Goal: Find specific page/section: Find specific page/section

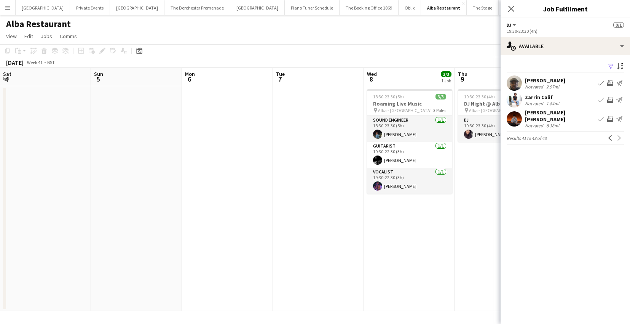
scroll to position [0, 297]
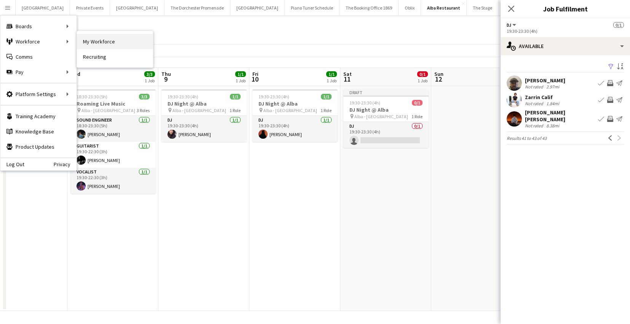
click at [89, 42] on link "My Workforce" at bounding box center [115, 41] width 76 height 15
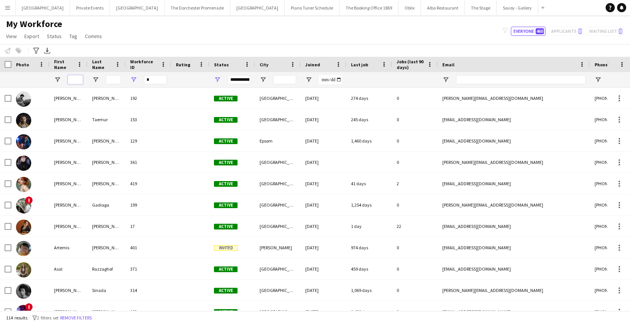
click at [75, 81] on input "First Name Filter Input" at bounding box center [75, 79] width 15 height 9
type input "*****"
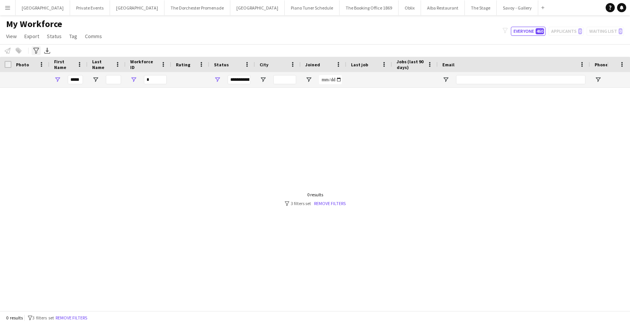
click at [36, 51] on icon "Advanced filters" at bounding box center [36, 51] width 6 height 6
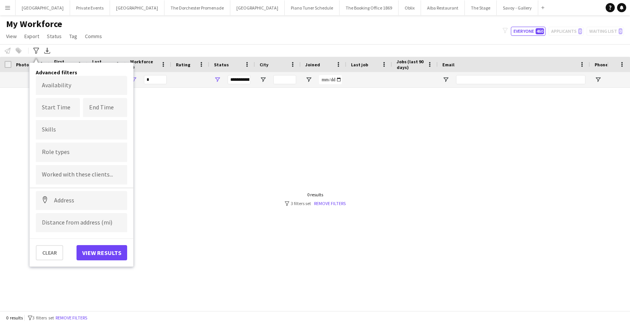
click at [184, 127] on div at bounding box center [303, 199] width 607 height 223
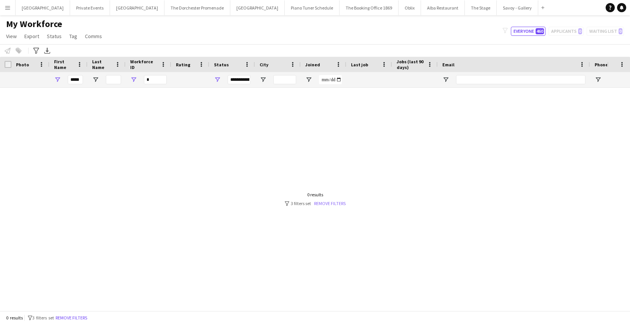
click at [331, 203] on link "Remove filters" at bounding box center [330, 203] width 32 height 6
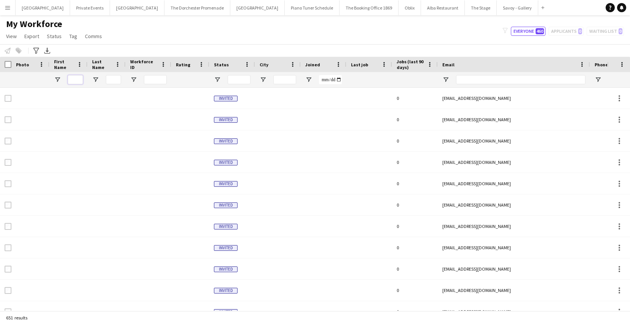
click at [72, 78] on input "First Name Filter Input" at bounding box center [75, 79] width 15 height 9
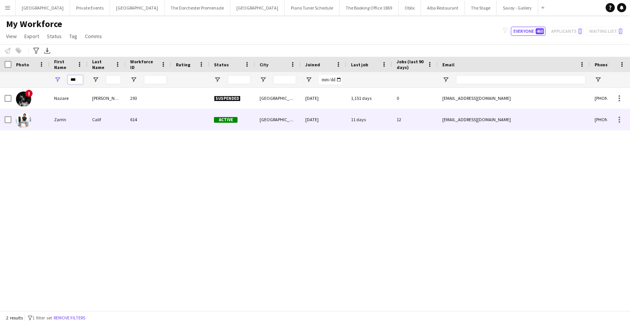
type input "***"
click at [59, 122] on div "Zarrin" at bounding box center [69, 119] width 38 height 21
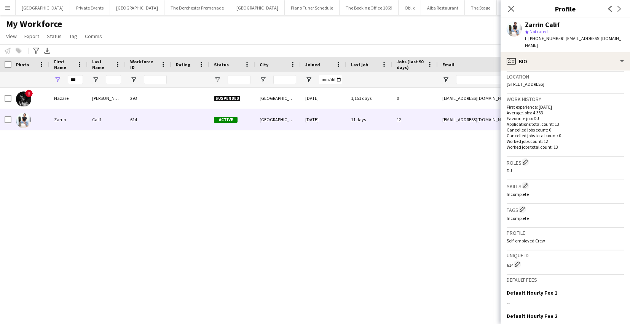
scroll to position [242, 0]
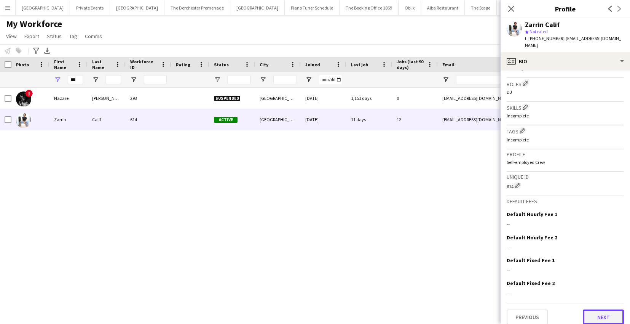
click at [595, 309] on button "Next" at bounding box center [603, 316] width 41 height 15
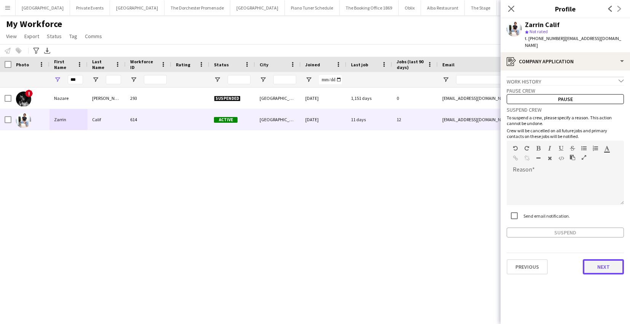
click at [594, 263] on button "Next" at bounding box center [603, 266] width 41 height 15
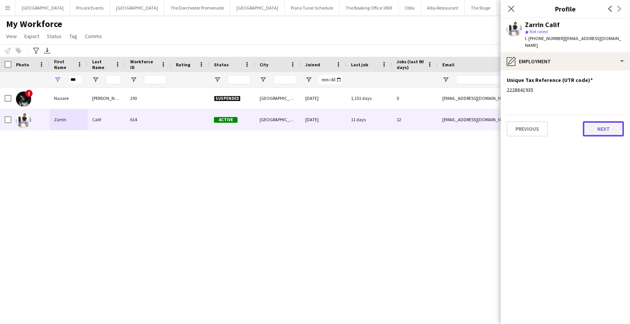
click at [599, 121] on button "Next" at bounding box center [603, 128] width 41 height 15
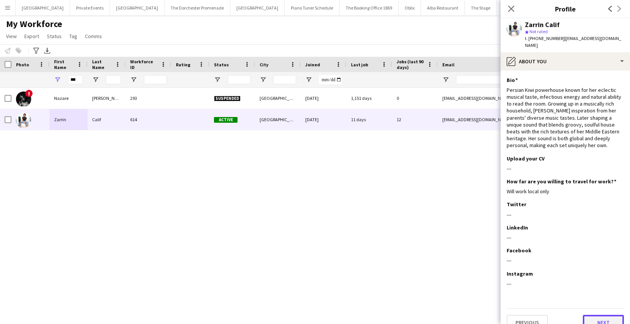
click at [616, 315] on button "Next" at bounding box center [603, 322] width 41 height 15
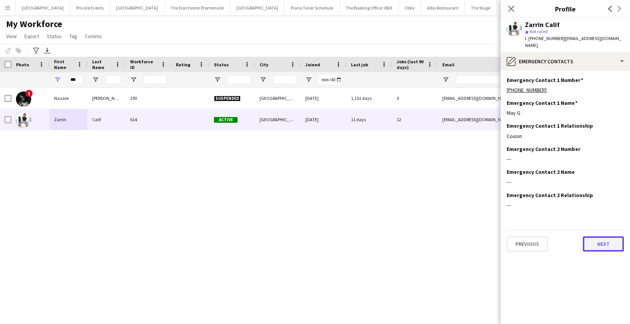
click at [613, 236] on button "Next" at bounding box center [603, 243] width 41 height 15
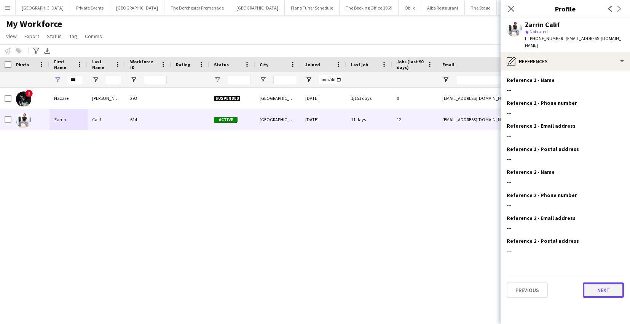
click at [594, 283] on button "Next" at bounding box center [603, 289] width 41 height 15
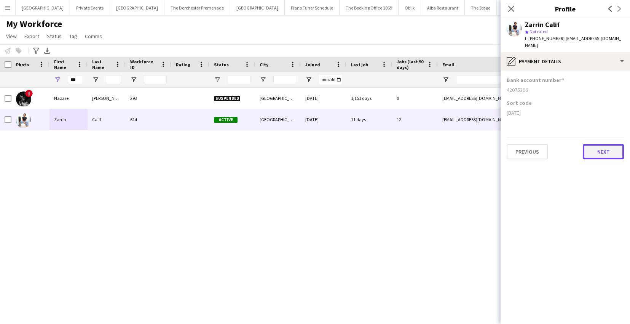
click at [595, 147] on button "Next" at bounding box center [603, 151] width 41 height 15
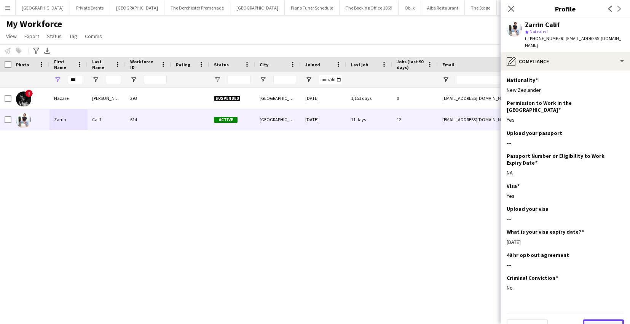
click at [595, 319] on button "Next" at bounding box center [603, 326] width 41 height 15
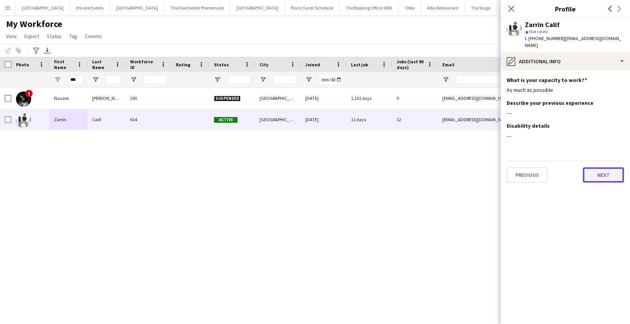
click at [595, 172] on button "Next" at bounding box center [603, 174] width 41 height 15
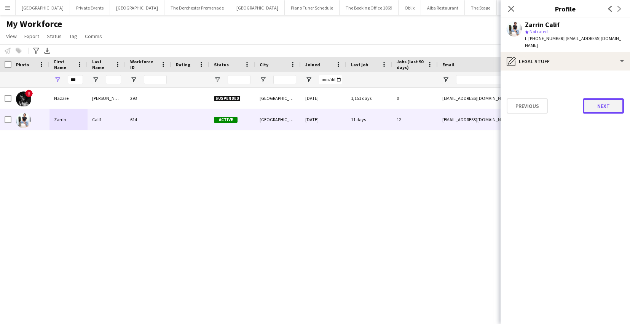
click at [597, 102] on button "Next" at bounding box center [603, 105] width 41 height 15
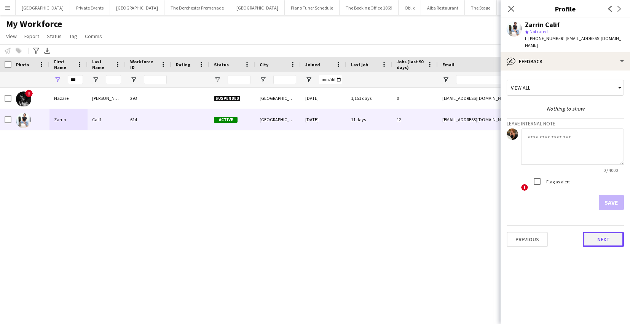
click at [600, 232] on button "Next" at bounding box center [603, 239] width 41 height 15
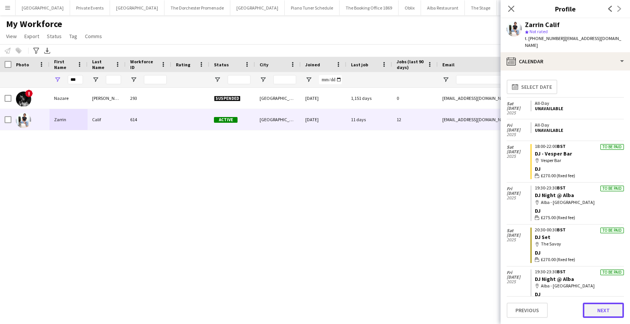
click at [605, 312] on button "Next" at bounding box center [603, 309] width 41 height 15
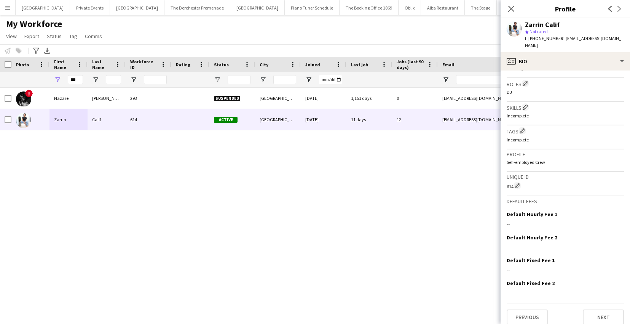
drag, startPoint x: 547, startPoint y: 26, endPoint x: 522, endPoint y: 27, distance: 25.2
click at [522, 27] on div "Zarrin Calif star Not rated t. [PHONE_NUMBER] | [EMAIL_ADDRESS][DOMAIN_NAME]" at bounding box center [565, 35] width 129 height 34
copy div "Zarrin Calif"
click at [514, 33] on app-user-avatar at bounding box center [514, 28] width 15 height 15
click at [514, 32] on app-user-avatar at bounding box center [514, 28] width 15 height 15
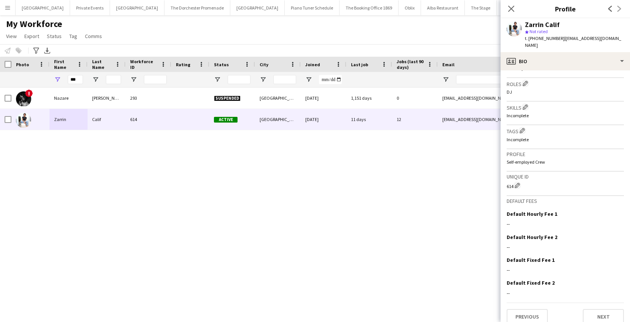
click at [514, 32] on app-user-avatar at bounding box center [514, 28] width 15 height 15
click at [527, 26] on div "Zarrin Calif" at bounding box center [542, 24] width 35 height 7
click at [505, 28] on div "Zarrin Calif star Not rated t. [PHONE_NUMBER] | [EMAIL_ADDRESS][DOMAIN_NAME]" at bounding box center [565, 35] width 129 height 34
click at [511, 29] on app-user-avatar at bounding box center [514, 28] width 15 height 15
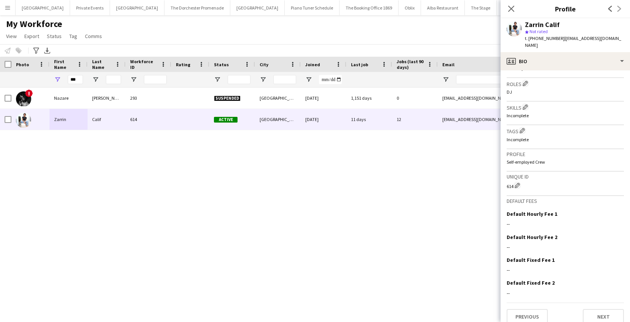
click at [511, 29] on app-user-avatar at bounding box center [514, 28] width 15 height 15
click at [510, 6] on icon "Close pop-in" at bounding box center [511, 8] width 7 height 7
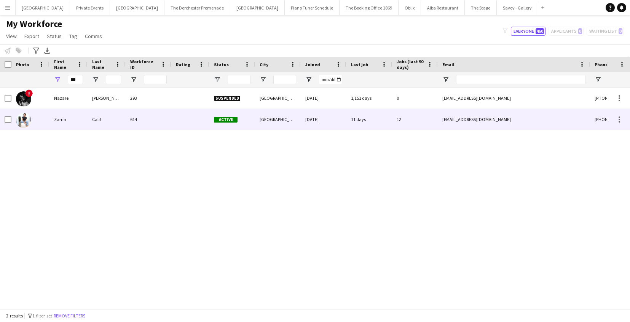
click at [18, 123] on img at bounding box center [23, 120] width 15 height 15
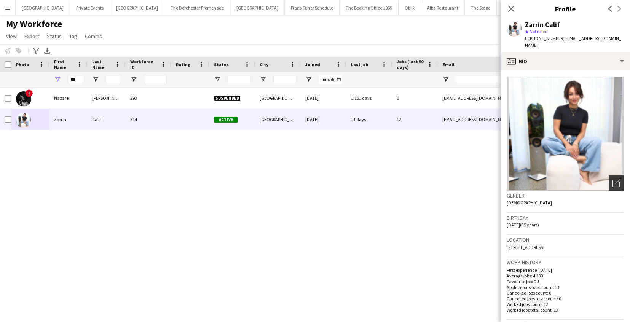
click at [612, 176] on div "Open photos pop-in" at bounding box center [616, 183] width 15 height 15
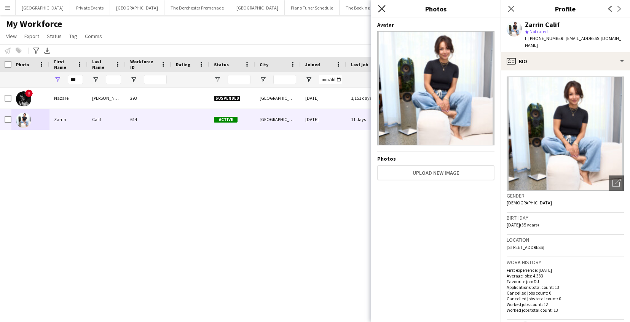
click at [380, 6] on icon "Close pop-in" at bounding box center [381, 8] width 7 height 7
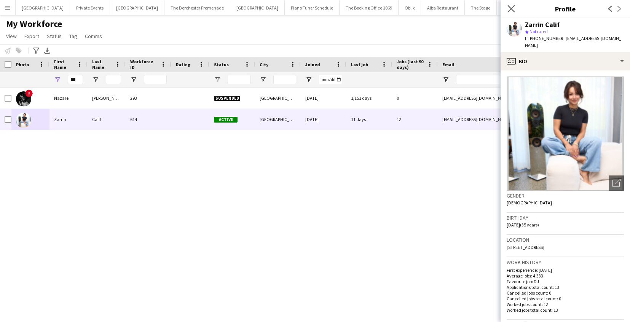
click at [508, 10] on icon "Close pop-in" at bounding box center [511, 8] width 7 height 7
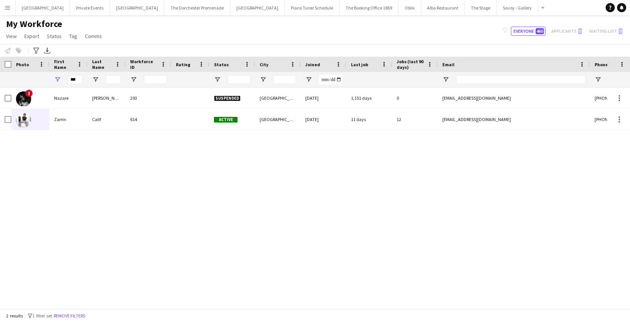
click at [12, 12] on button "Menu" at bounding box center [7, 7] width 15 height 15
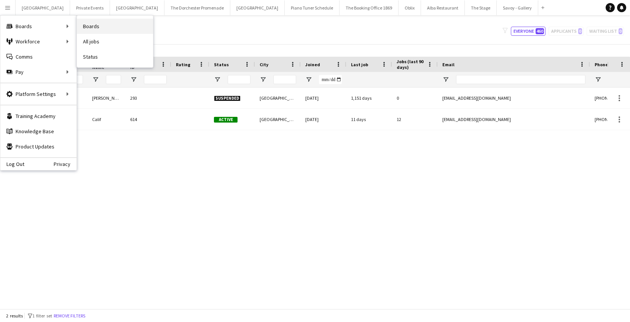
click at [102, 28] on link "Boards" at bounding box center [115, 26] width 76 height 15
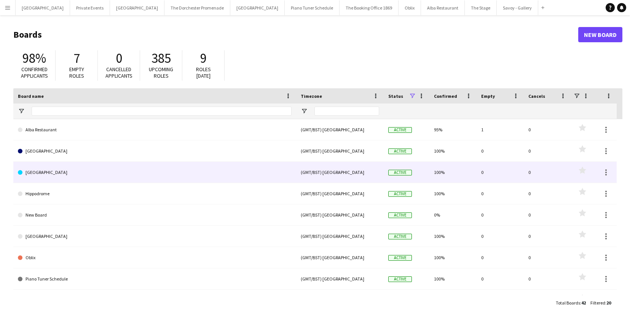
click at [69, 171] on link "[GEOGRAPHIC_DATA]" at bounding box center [155, 172] width 274 height 21
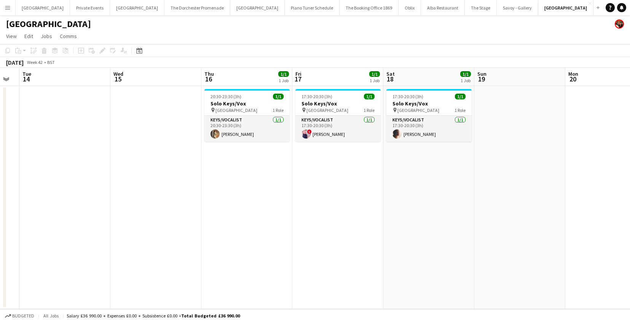
scroll to position [0, 240]
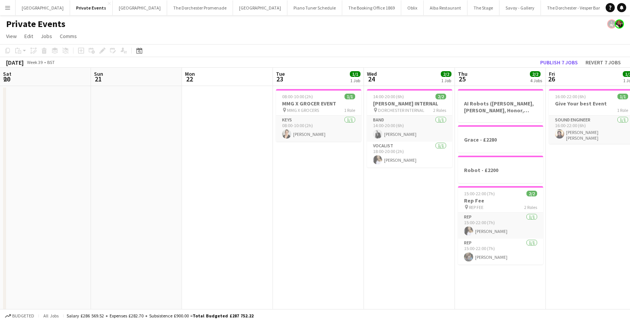
scroll to position [0, 291]
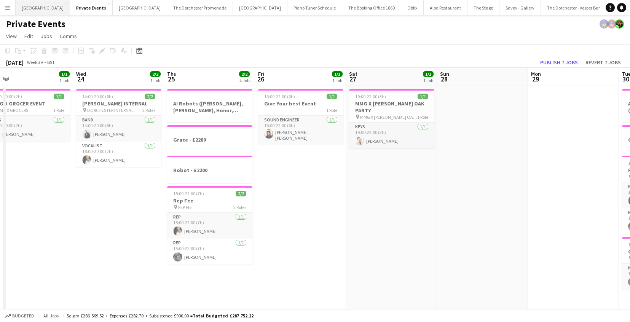
drag, startPoint x: 100, startPoint y: 3, endPoint x: 49, endPoint y: 13, distance: 51.6
click at [108, 3] on app-icon "Close" at bounding box center [109, 3] width 3 height 3
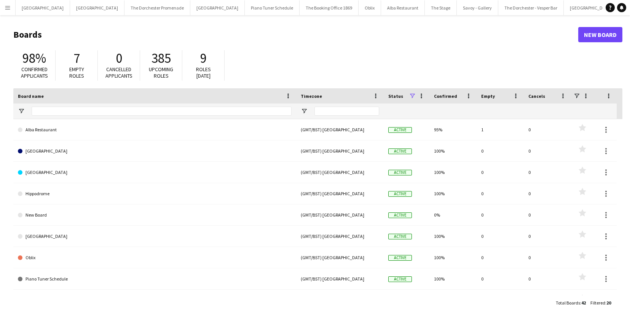
drag, startPoint x: 7, startPoint y: 9, endPoint x: 26, endPoint y: 18, distance: 20.9
click at [8, 9] on app-icon "Menu" at bounding box center [8, 8] width 6 height 6
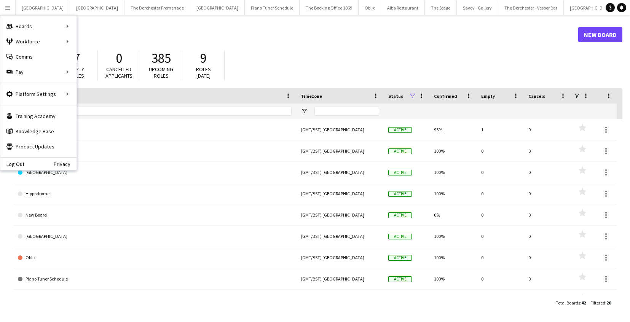
click at [222, 41] on header "Boards New Board" at bounding box center [317, 35] width 609 height 24
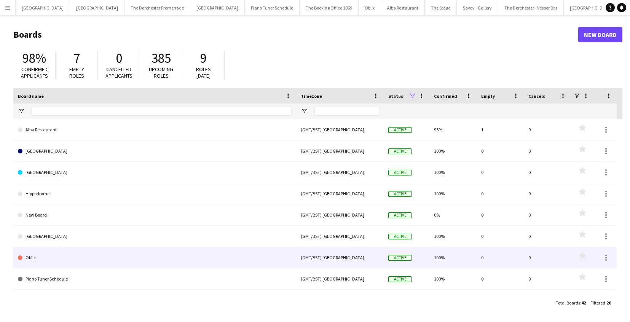
click at [113, 258] on link "Oblix" at bounding box center [155, 257] width 274 height 21
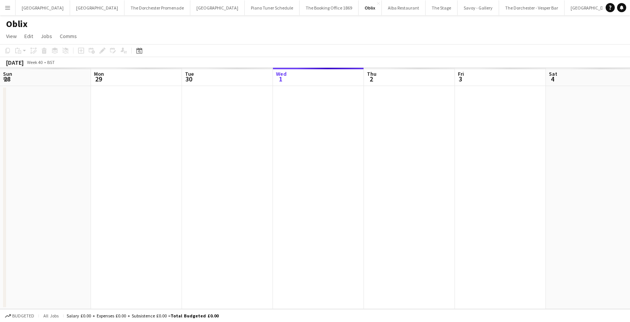
scroll to position [0, 182]
